Goal: Navigation & Orientation: Find specific page/section

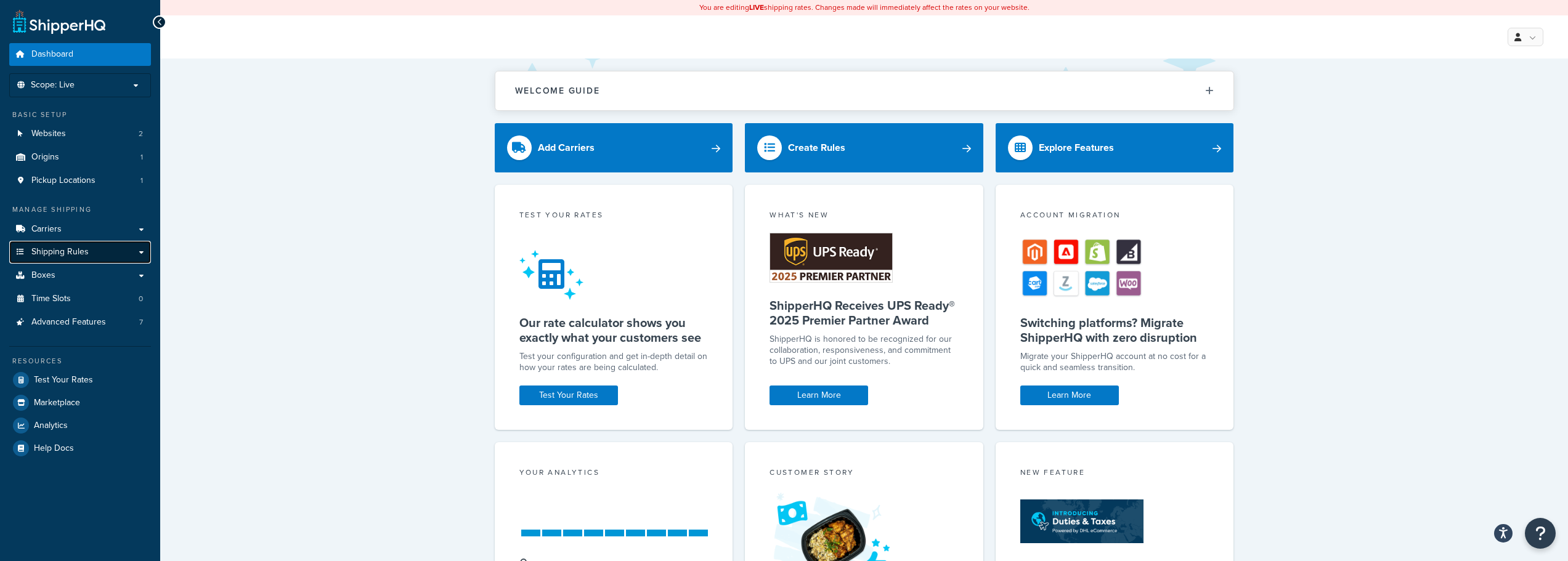
click at [73, 248] on span "Shipping Rules" at bounding box center [60, 253] width 58 height 11
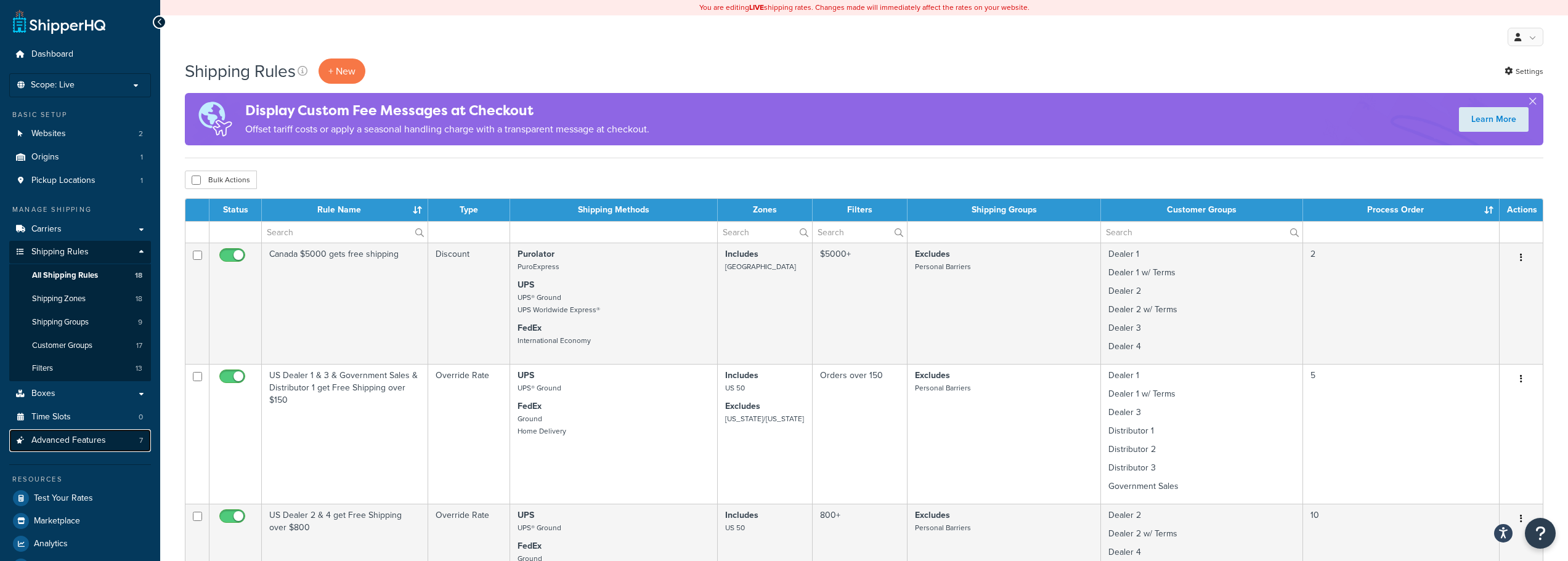
click at [69, 432] on link "Advanced Features 7" at bounding box center [79, 440] width 142 height 23
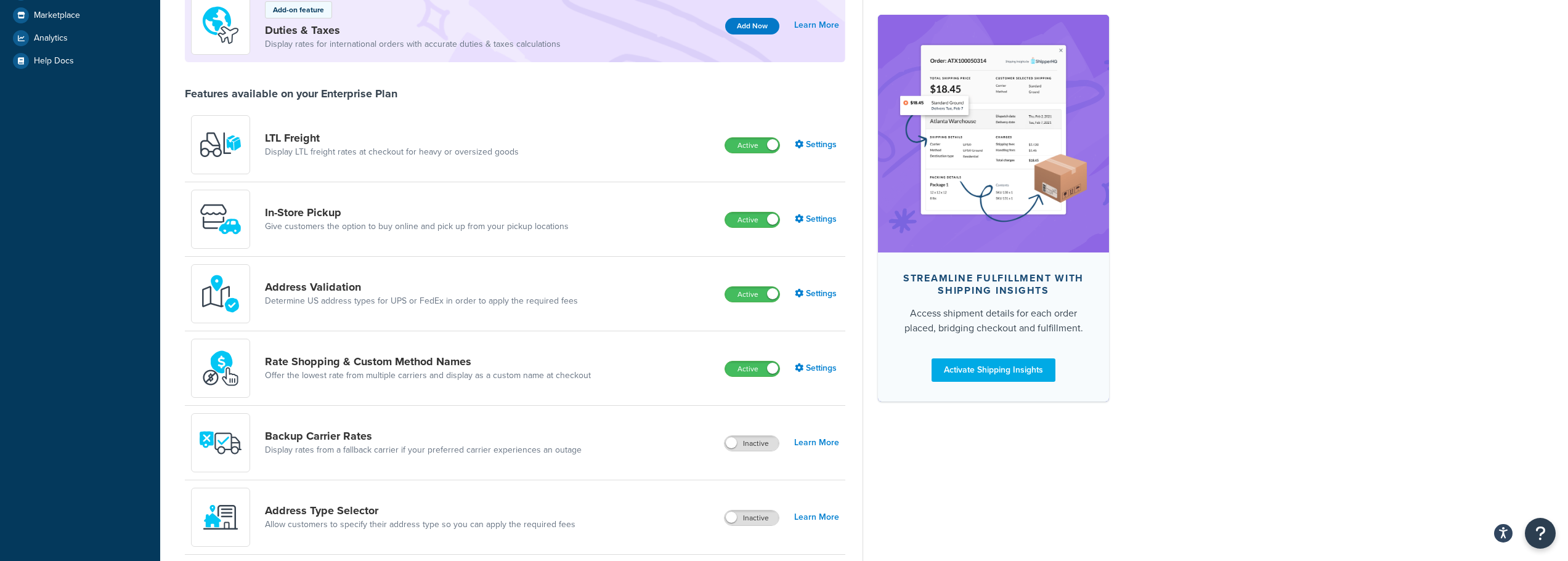
scroll to position [431, 0]
